Goal: Task Accomplishment & Management: Manage account settings

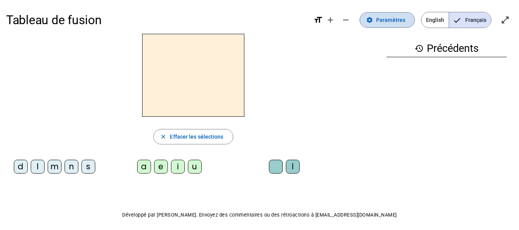
click at [392, 20] on span "Paramètres" at bounding box center [390, 19] width 29 height 9
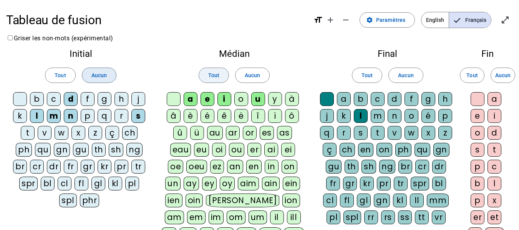
drag, startPoint x: 100, startPoint y: 73, endPoint x: 203, endPoint y: 73, distance: 102.6
click at [101, 73] on span "Aucun" at bounding box center [98, 75] width 15 height 9
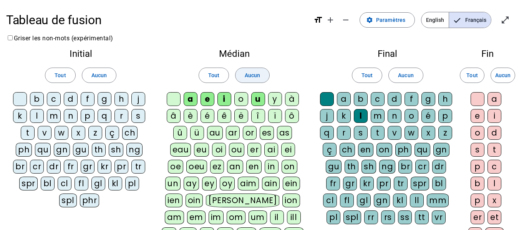
drag, startPoint x: 253, startPoint y: 71, endPoint x: 267, endPoint y: 72, distance: 14.2
click at [256, 71] on span "Aucun" at bounding box center [252, 75] width 15 height 9
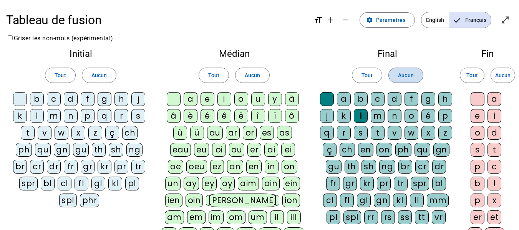
click at [405, 76] on span "Aucun" at bounding box center [405, 75] width 15 height 9
click at [73, 98] on div "d" at bounding box center [71, 99] width 14 height 14
click at [52, 118] on div "m" at bounding box center [54, 116] width 14 height 14
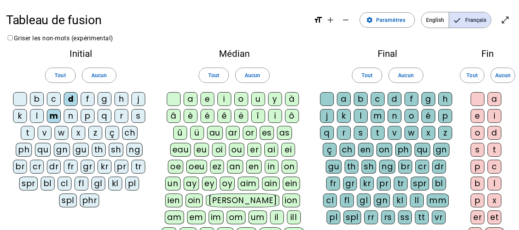
click at [23, 131] on div "t" at bounding box center [28, 133] width 14 height 14
click at [194, 100] on div "a" at bounding box center [191, 99] width 14 height 14
drag, startPoint x: 206, startPoint y: 100, endPoint x: 215, endPoint y: 100, distance: 9.6
click at [209, 100] on div "e" at bounding box center [208, 99] width 14 height 14
click at [226, 100] on div "i" at bounding box center [225, 99] width 14 height 14
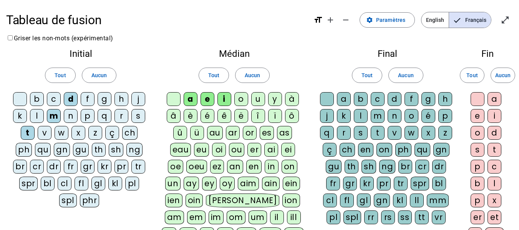
click at [363, 117] on div "l" at bounding box center [361, 116] width 14 height 14
click at [329, 100] on div at bounding box center [327, 99] width 14 height 14
click at [173, 96] on div at bounding box center [174, 99] width 14 height 14
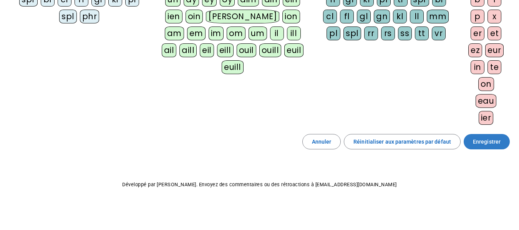
click at [486, 146] on span "Enregistrer" at bounding box center [487, 141] width 28 height 9
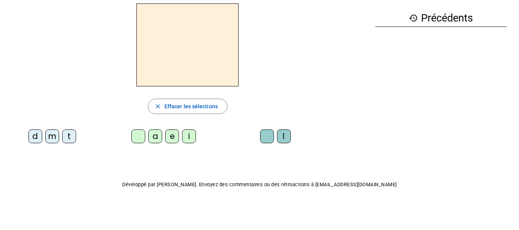
click at [74, 135] on div "t" at bounding box center [69, 137] width 14 height 14
click at [173, 140] on div "e" at bounding box center [172, 137] width 14 height 14
click at [35, 134] on div "d" at bounding box center [35, 137] width 14 height 14
click at [51, 136] on div "m" at bounding box center [52, 137] width 14 height 14
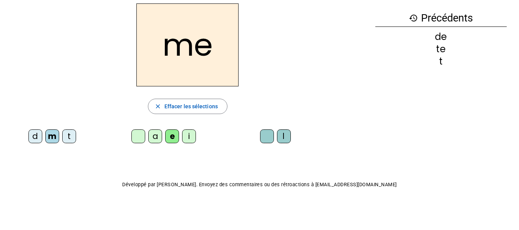
click at [153, 134] on div "a" at bounding box center [155, 137] width 14 height 14
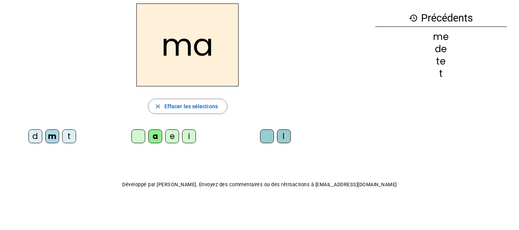
click at [286, 135] on div "l" at bounding box center [284, 137] width 14 height 14
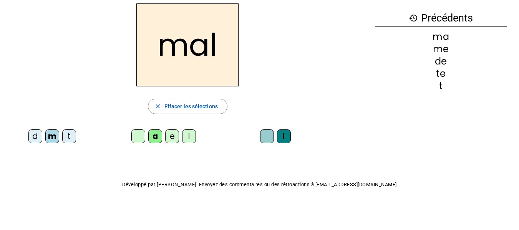
click at [191, 137] on div "i" at bounding box center [189, 137] width 14 height 14
